Goal: Transaction & Acquisition: Obtain resource

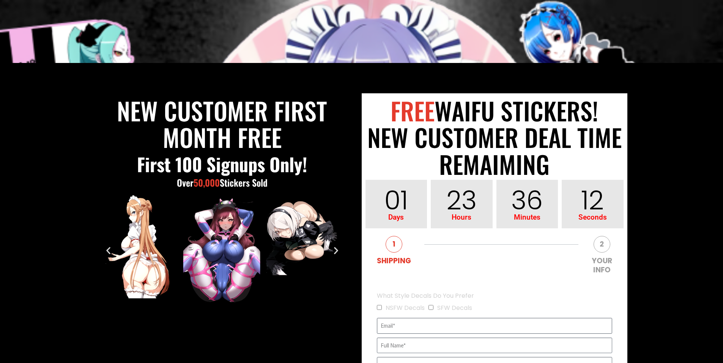
click at [406, 328] on input "EVERGREEN" at bounding box center [494, 326] width 235 height 16
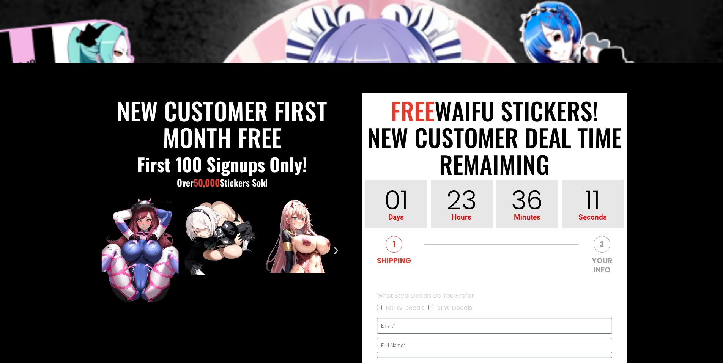
type input "[EMAIL_ADDRESS][DOMAIN_NAME]"
type input "[PERSON_NAME]"
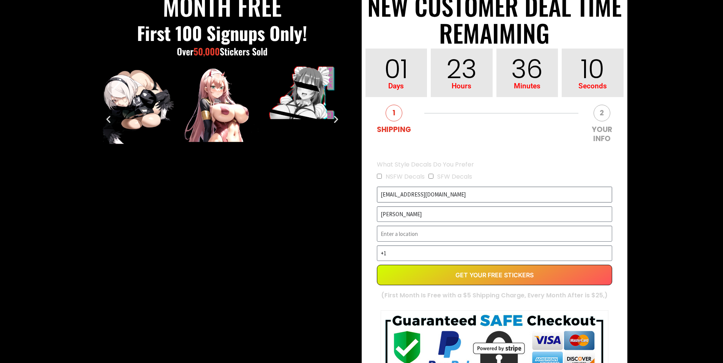
scroll to position [152, 0]
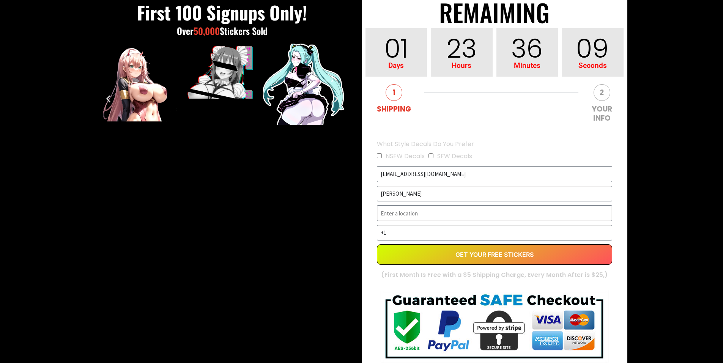
click at [418, 217] on input "EVERGREEN" at bounding box center [494, 213] width 235 height 16
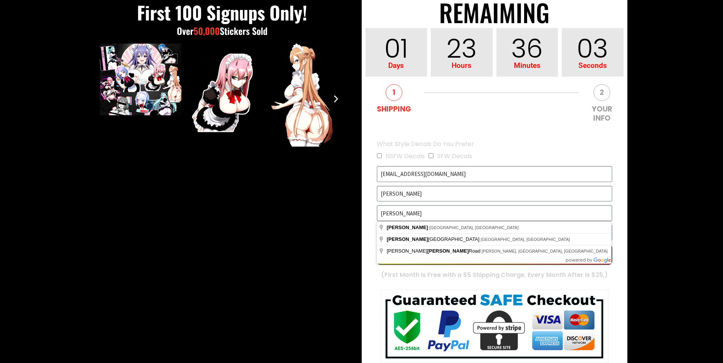
type input "[PERSON_NAME], [GEOGRAPHIC_DATA], [GEOGRAPHIC_DATA]"
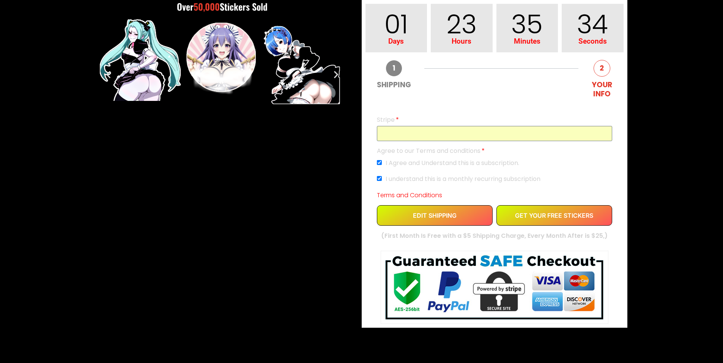
scroll to position [190, 0]
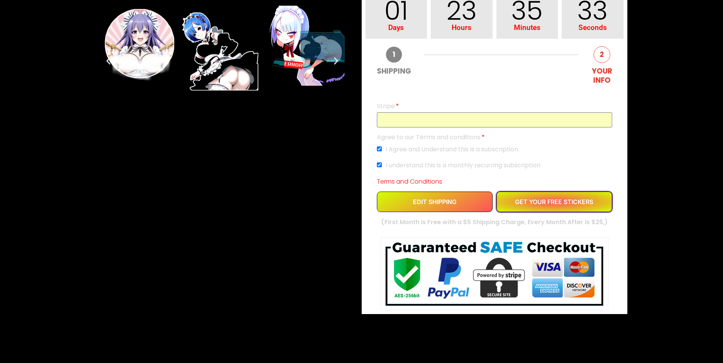
click at [527, 202] on span "GET YOUR FREE STICKERS" at bounding box center [554, 202] width 78 height 6
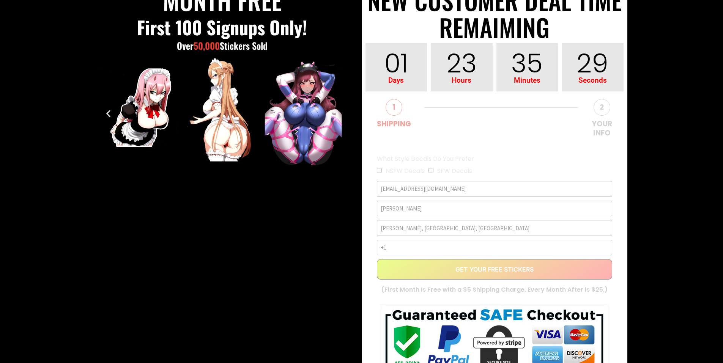
scroll to position [76, 0]
